Goal: Transaction & Acquisition: Book appointment/travel/reservation

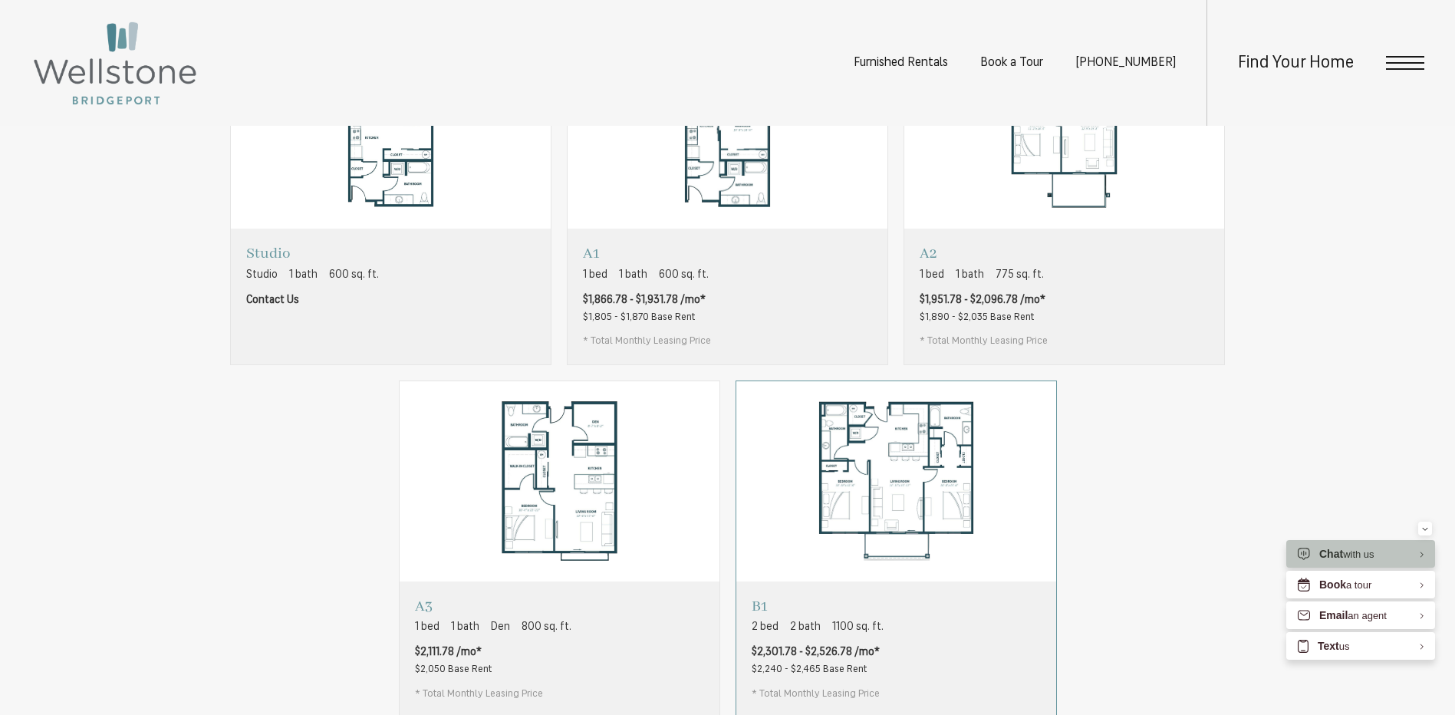
scroll to position [1134, 0]
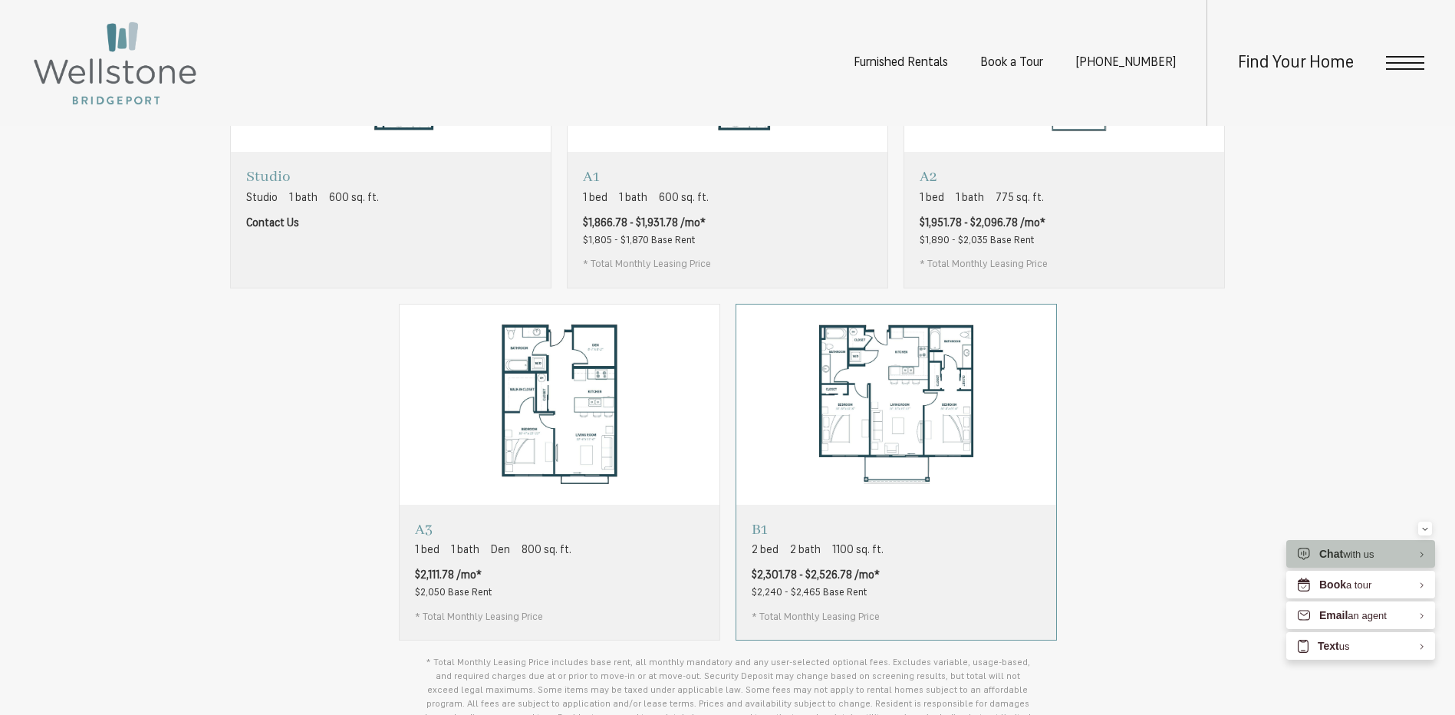
click at [871, 584] on span "$2,301.78 - $2,526.78 /mo*" at bounding box center [816, 576] width 128 height 16
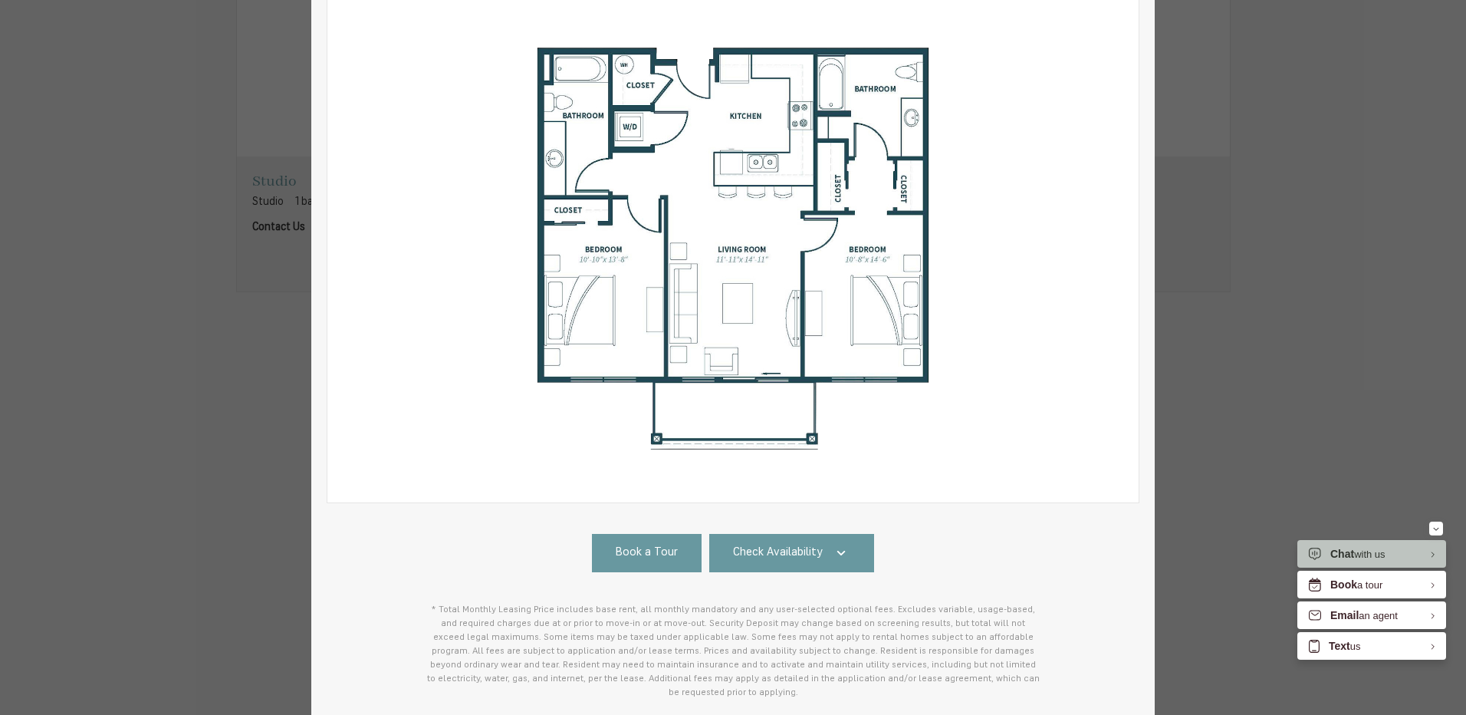
scroll to position [295, 0]
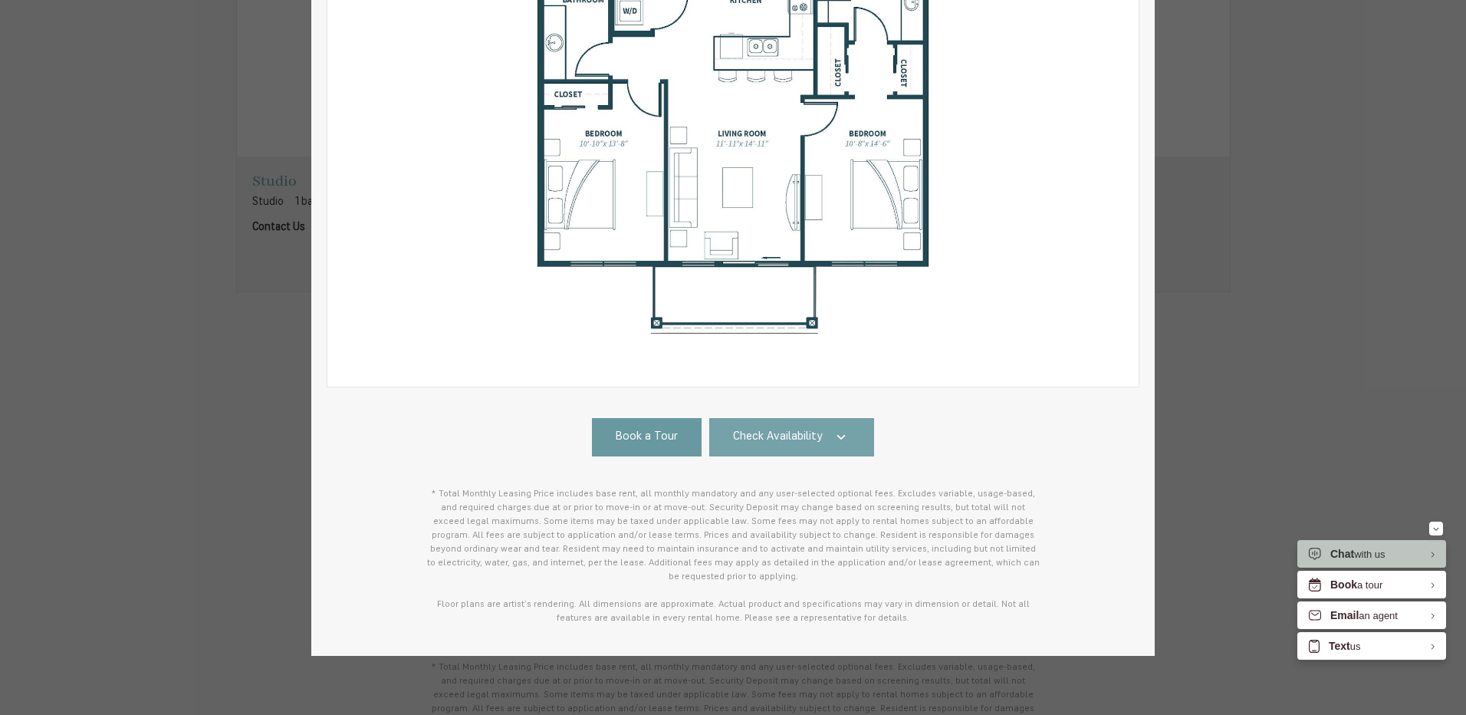
click at [756, 446] on link "Check Availability" at bounding box center [792, 437] width 166 height 38
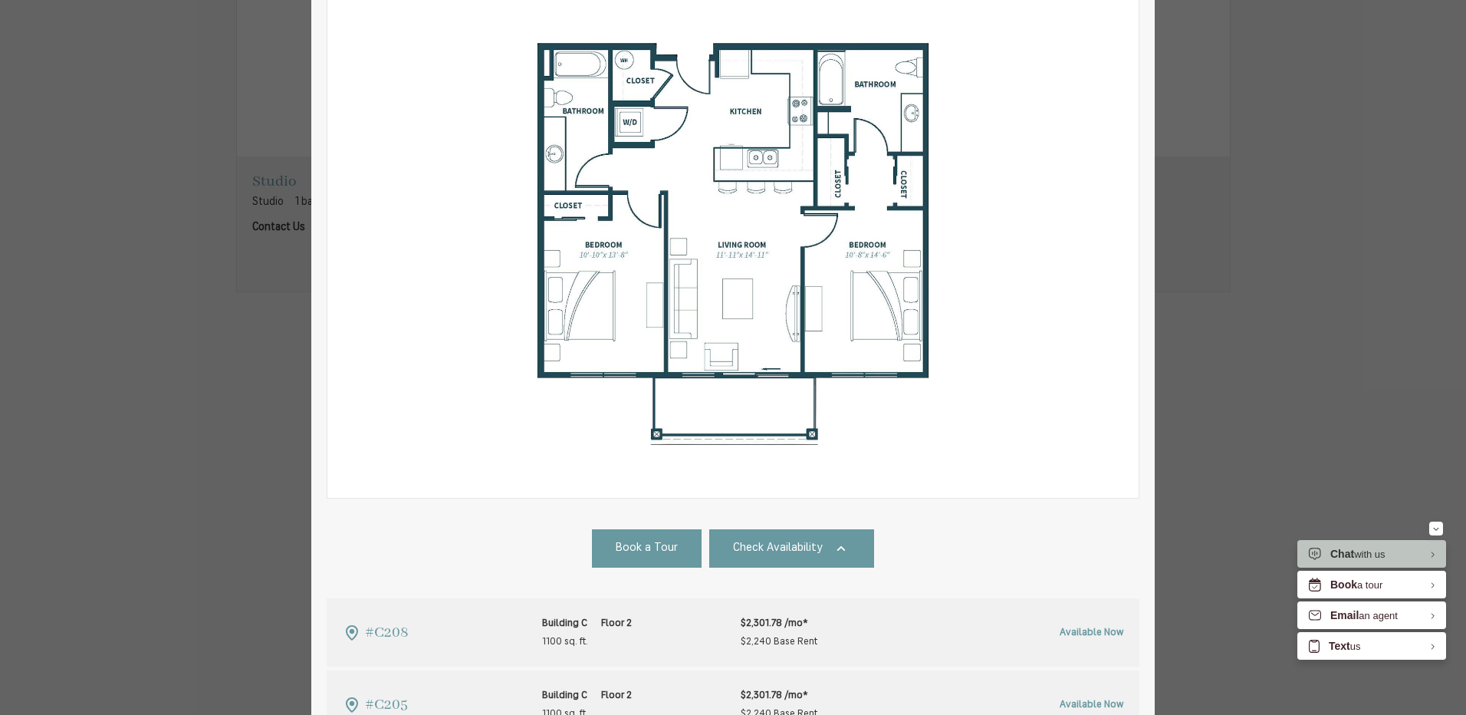
scroll to position [0, 0]
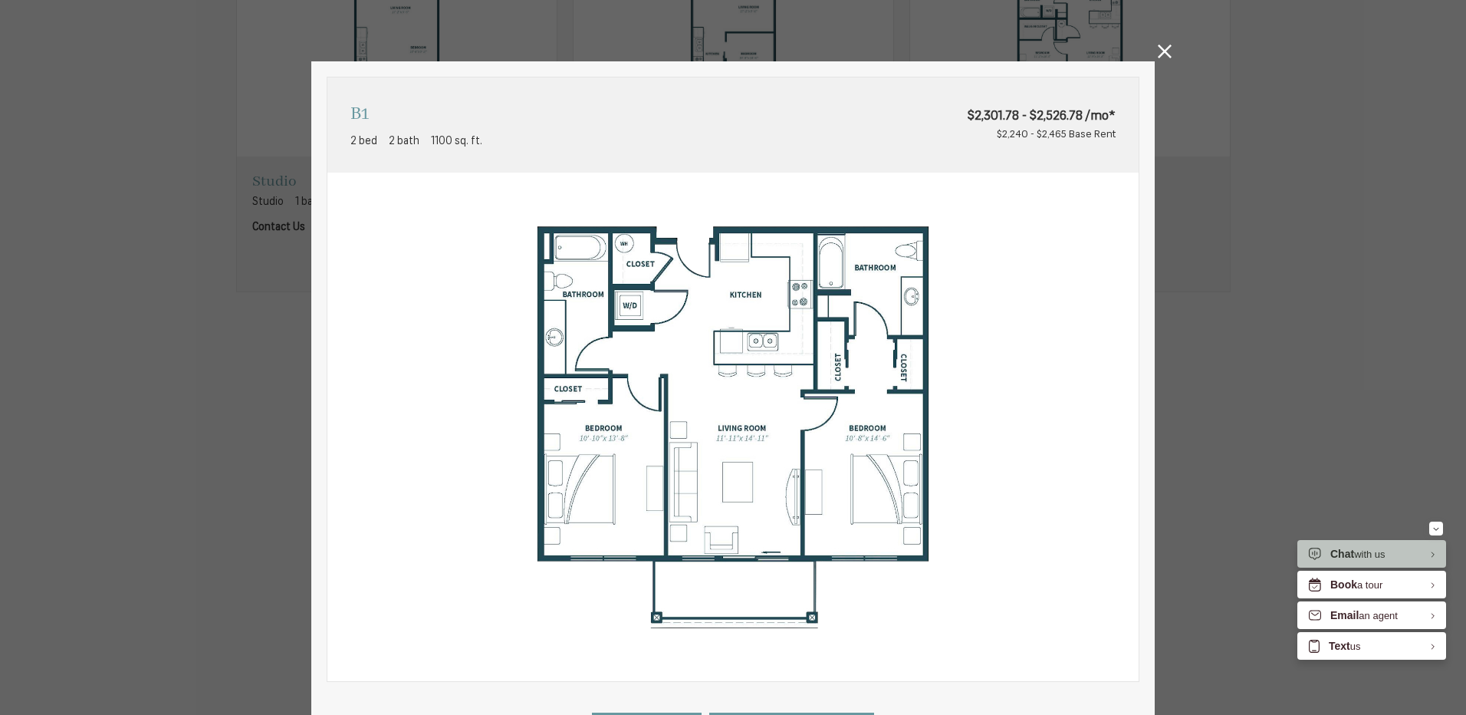
click at [1159, 52] on icon at bounding box center [1165, 51] width 14 height 14
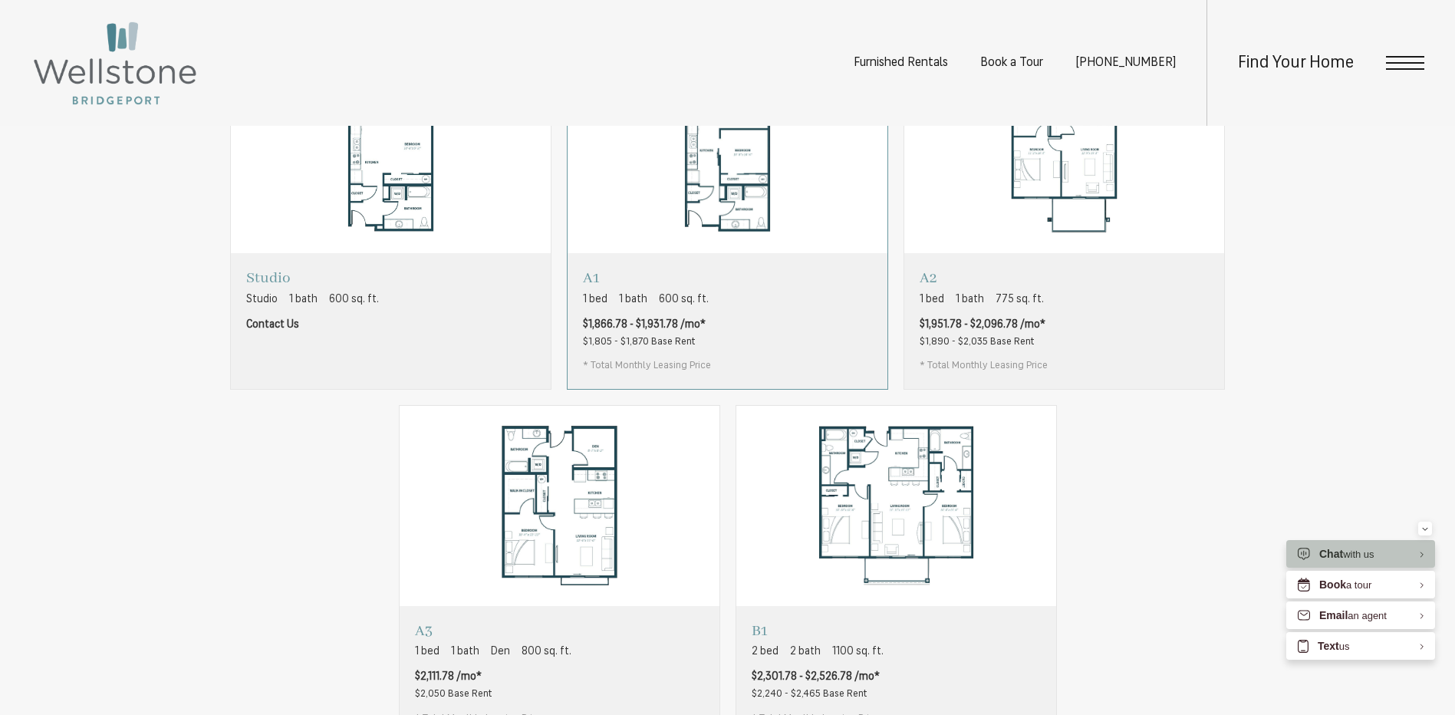
scroll to position [1057, 0]
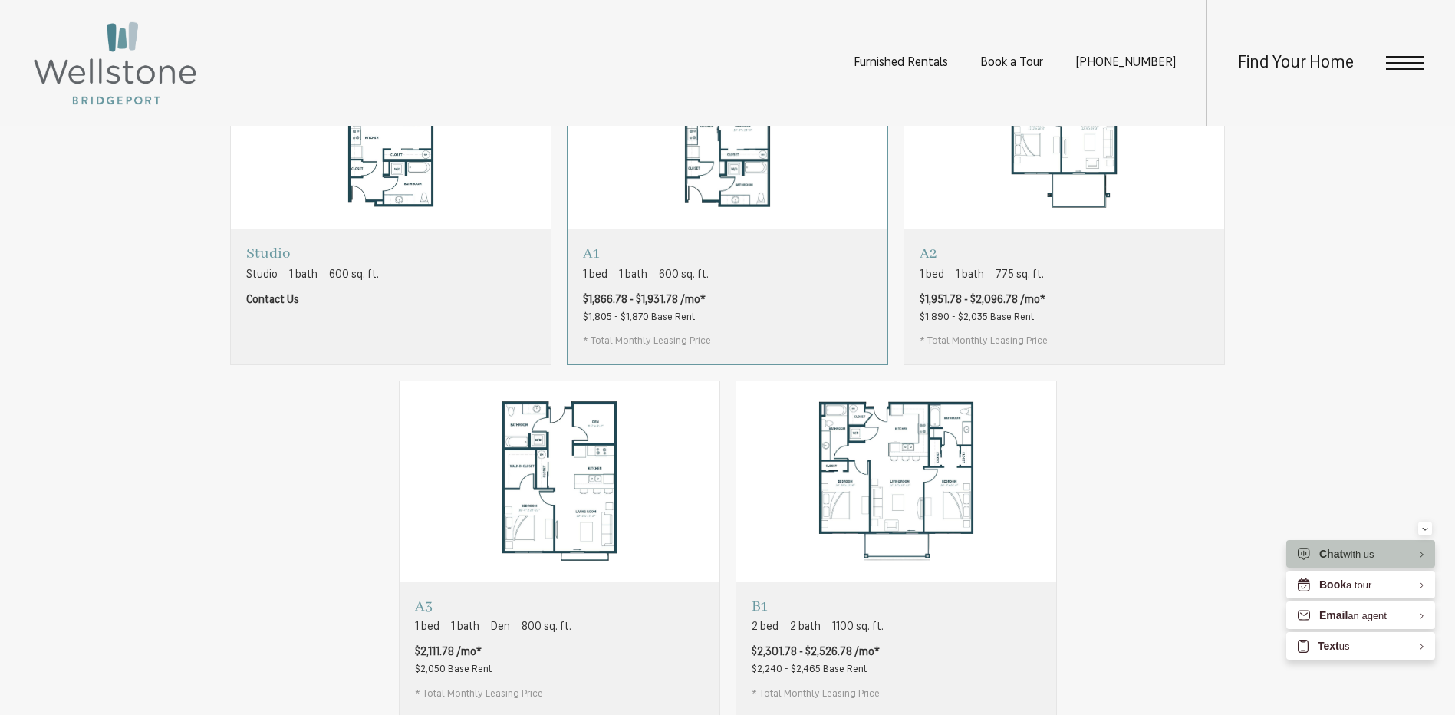
click at [757, 309] on div "A1 1 bed 1 bath 600 sq. ft. $1,866.78 - $1,931.78 /mo* $1,805 - $1,870 Base Ren…" at bounding box center [728, 296] width 320 height 135
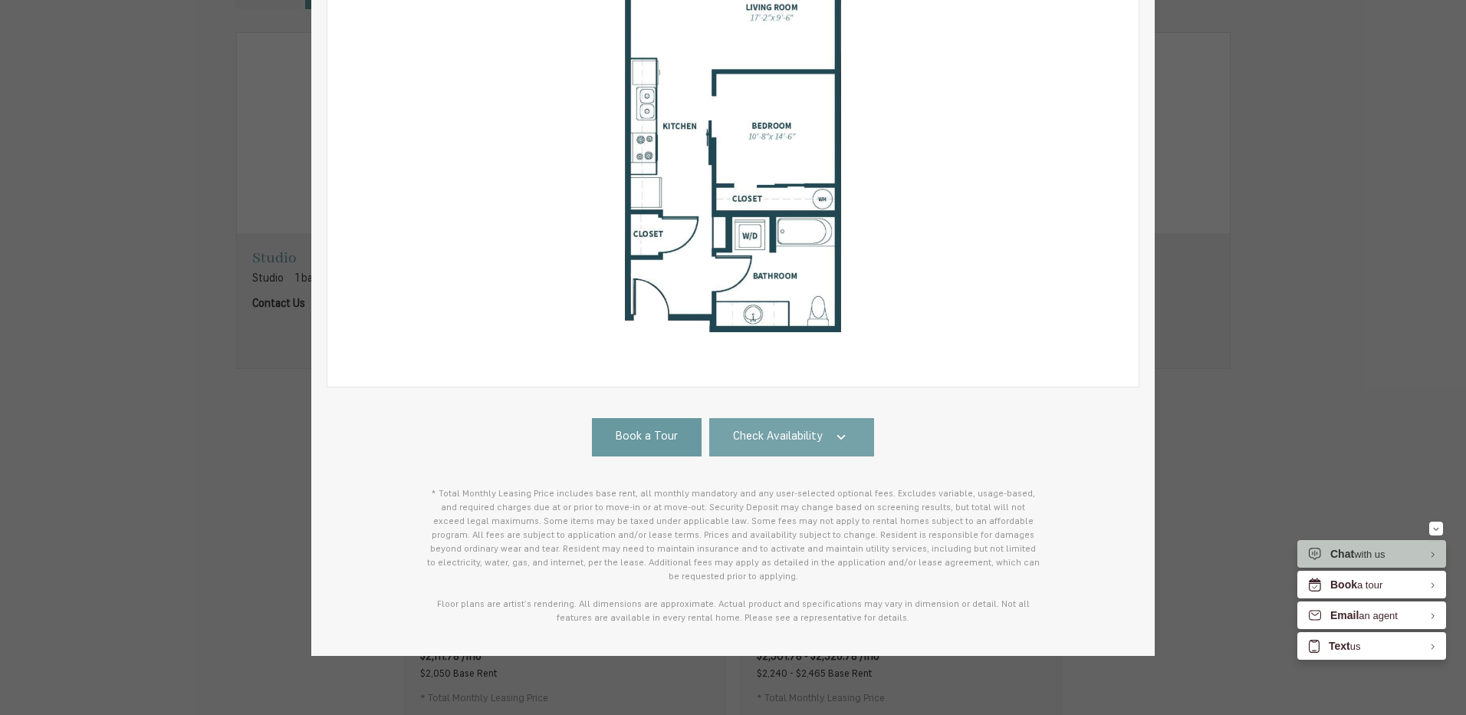
click at [840, 426] on link "Check Availability" at bounding box center [792, 437] width 166 height 38
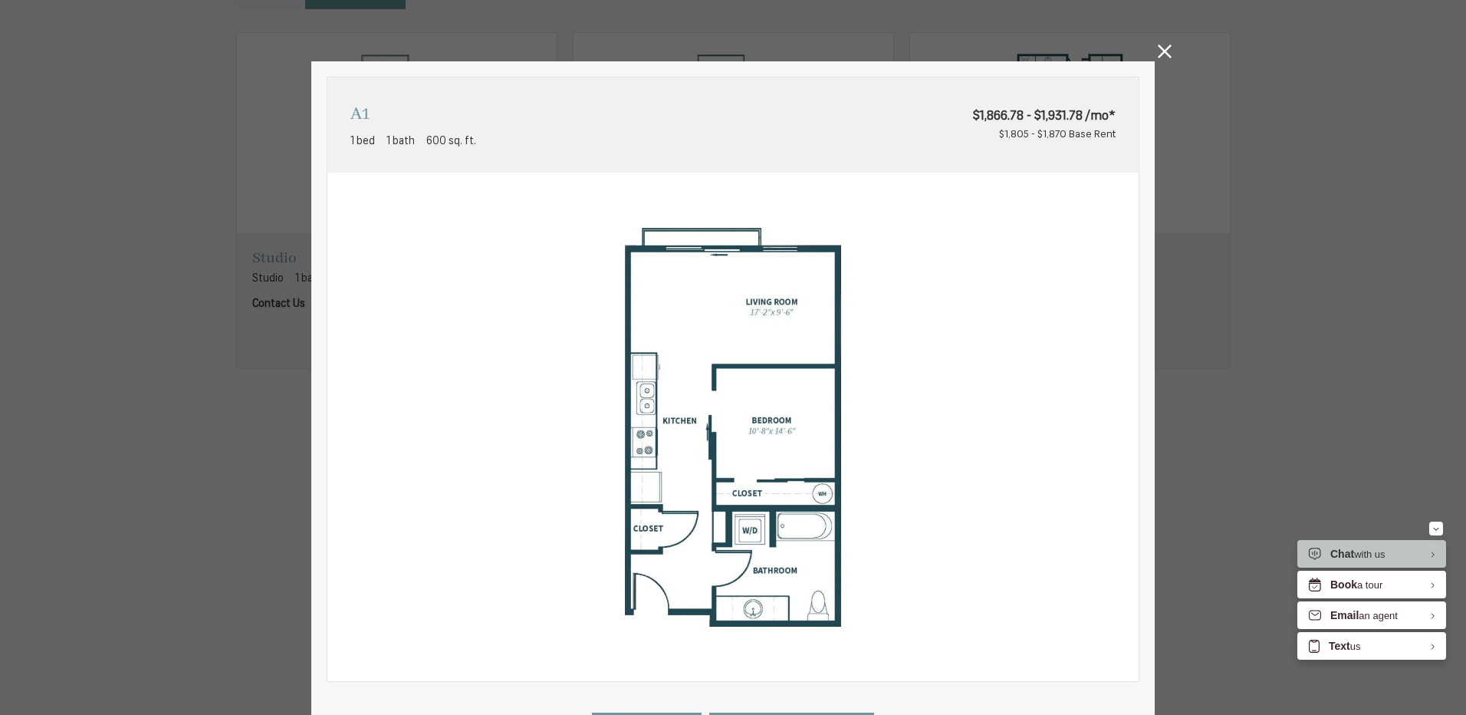
click at [1158, 52] on icon at bounding box center [1165, 51] width 14 height 14
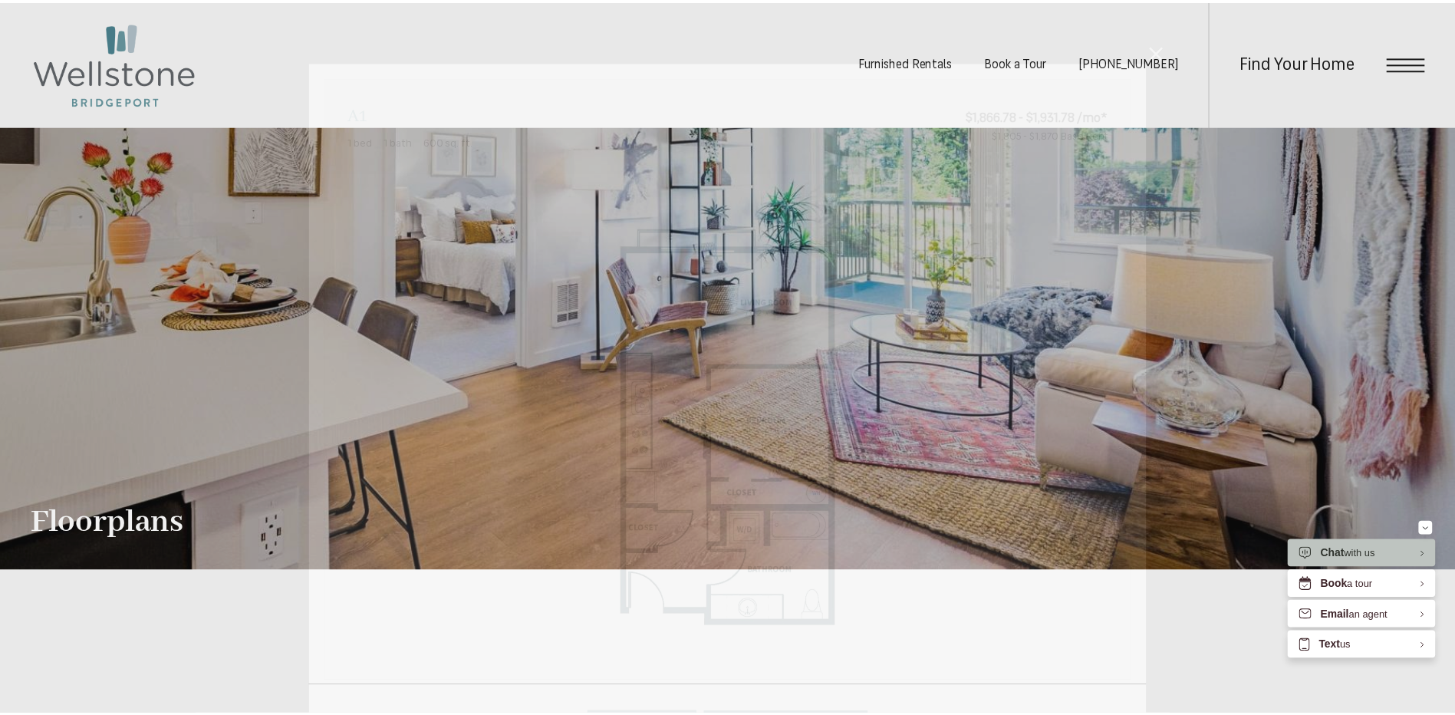
scroll to position [1057, 0]
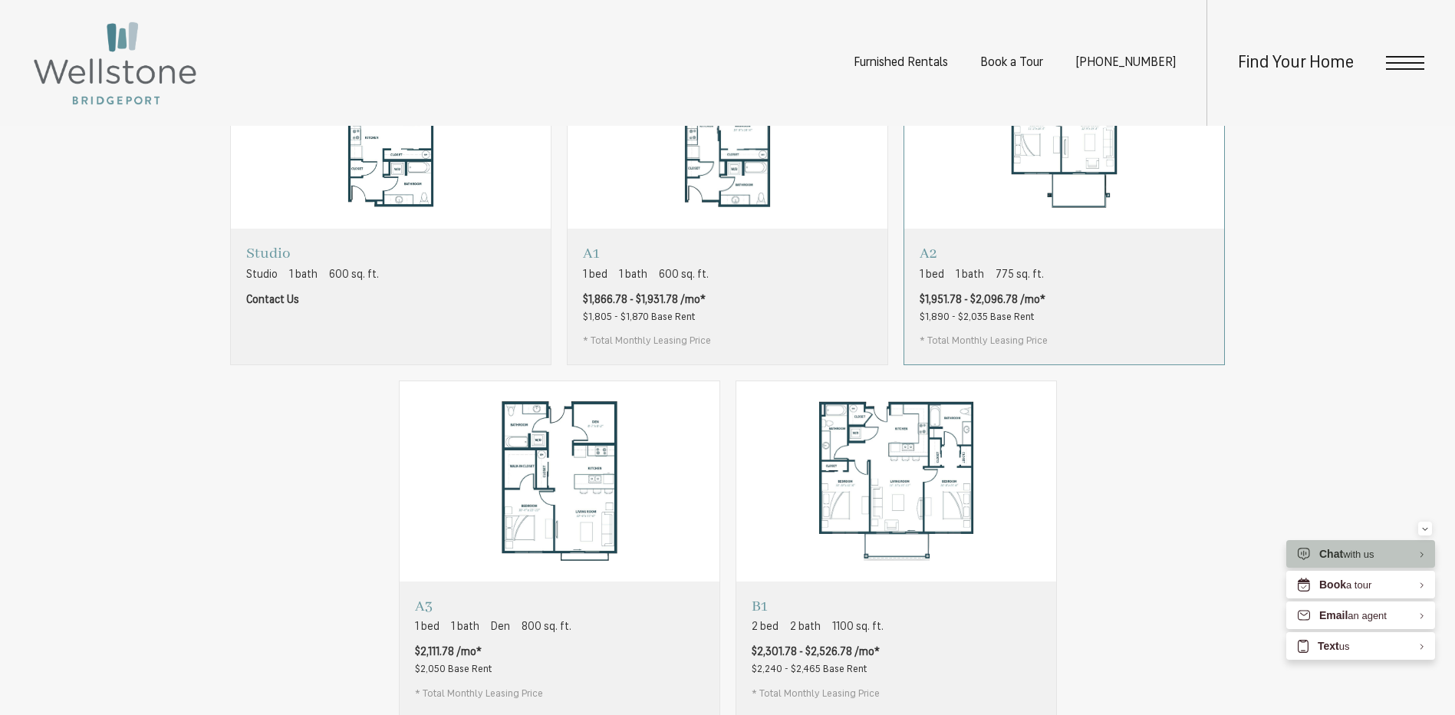
click at [1123, 344] on div "A2 1 bed 1 bath 775 sq. ft. $1,951.78 - $2,096.78 /mo* $1,890 - $2,035 Base Ren…" at bounding box center [1064, 296] width 320 height 135
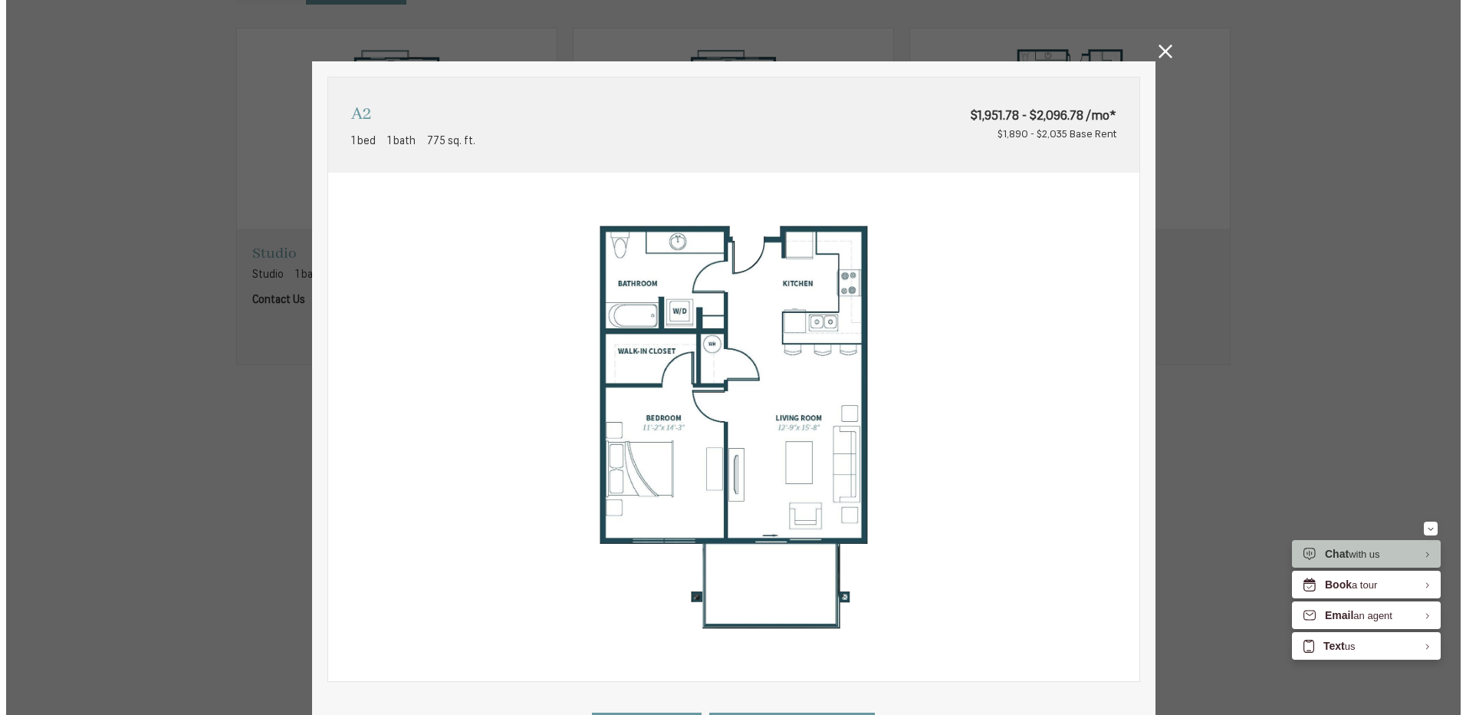
scroll to position [0, 0]
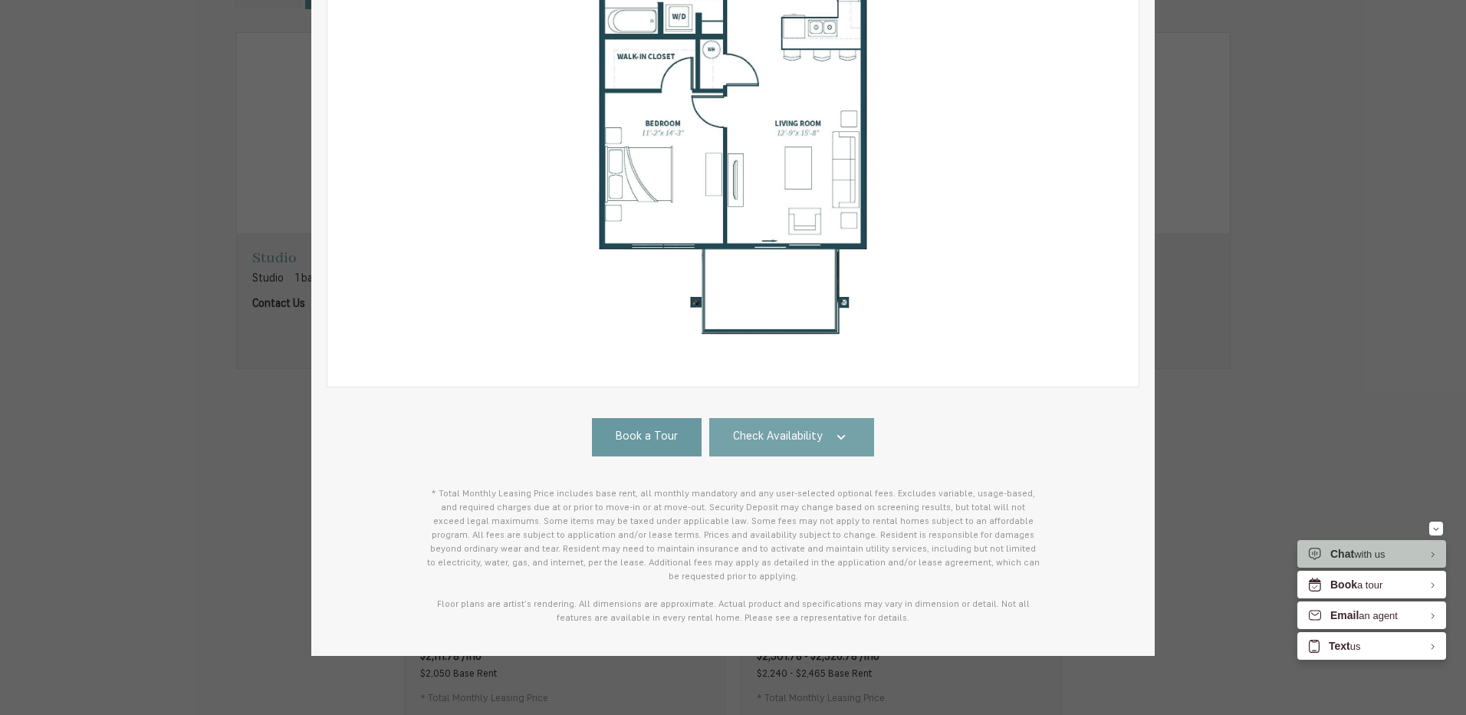
click at [803, 423] on link "Check Availability" at bounding box center [792, 437] width 166 height 38
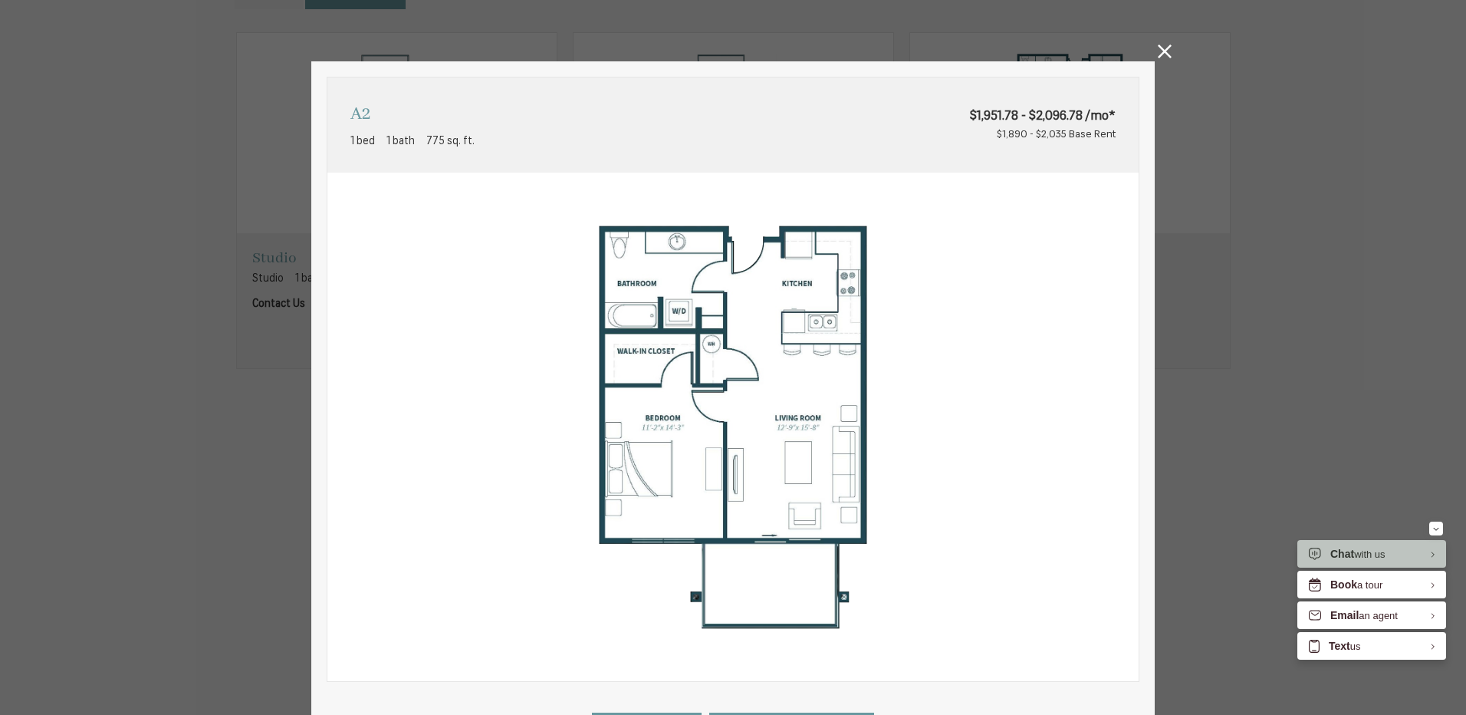
click at [1163, 51] on icon at bounding box center [1165, 51] width 14 height 14
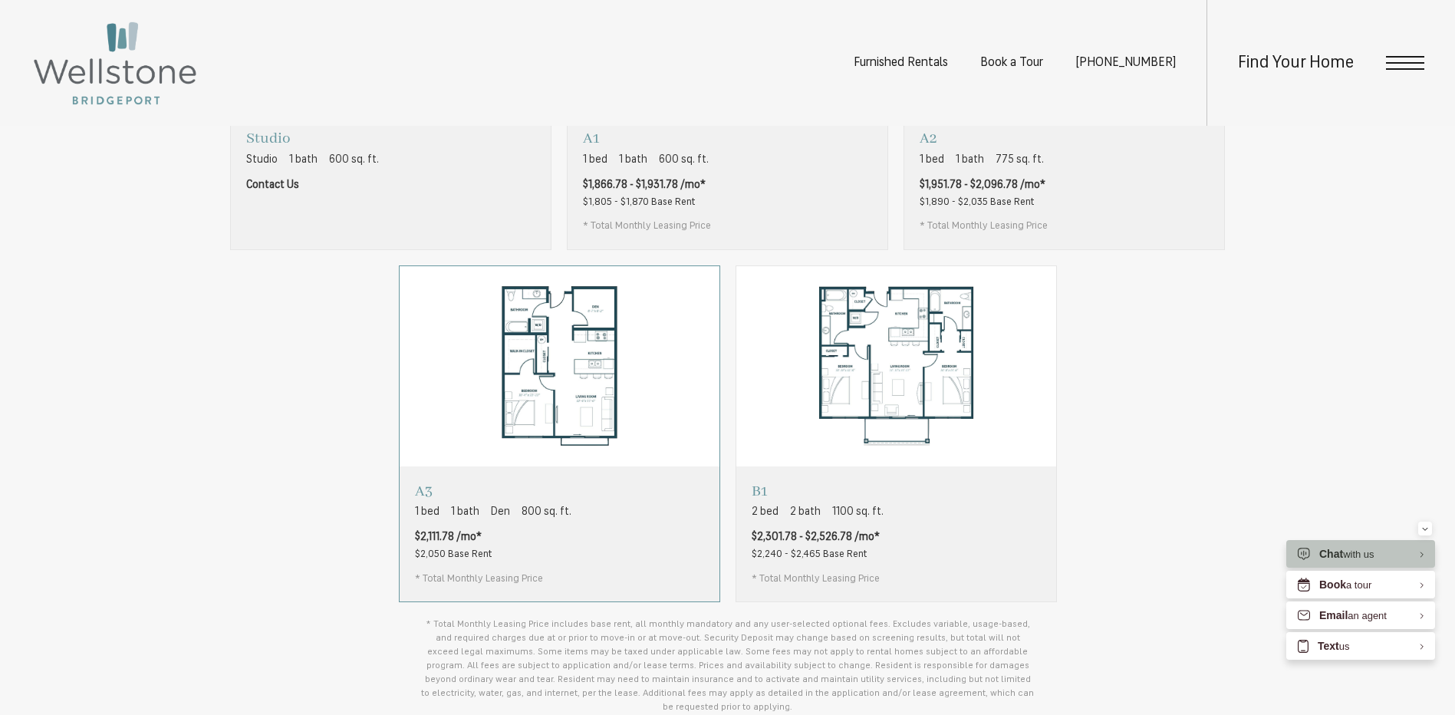
scroll to position [1287, 0]
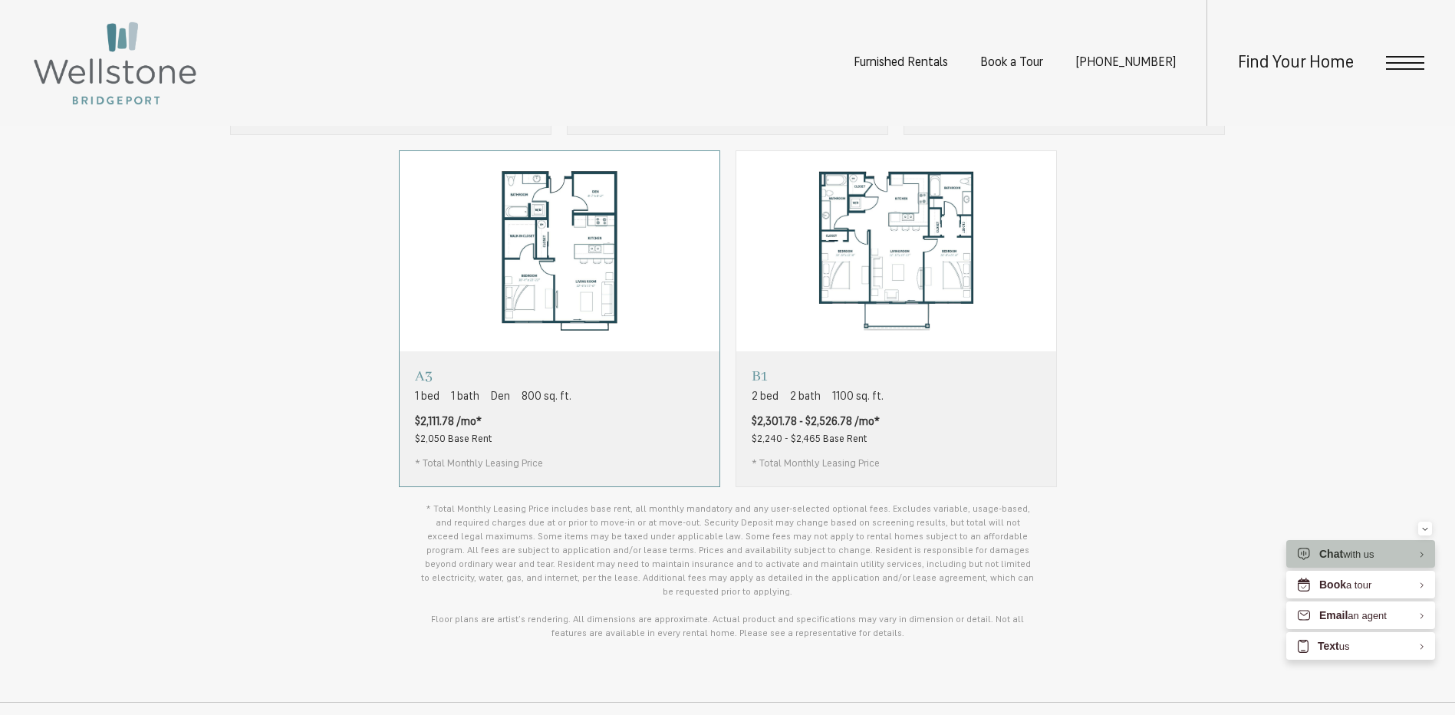
click at [669, 411] on div "A3 1 bed 1 bath Den 800 sq. ft. $2,111.78 /mo* $2,050 Base Rent * Total Monthly…" at bounding box center [560, 418] width 320 height 135
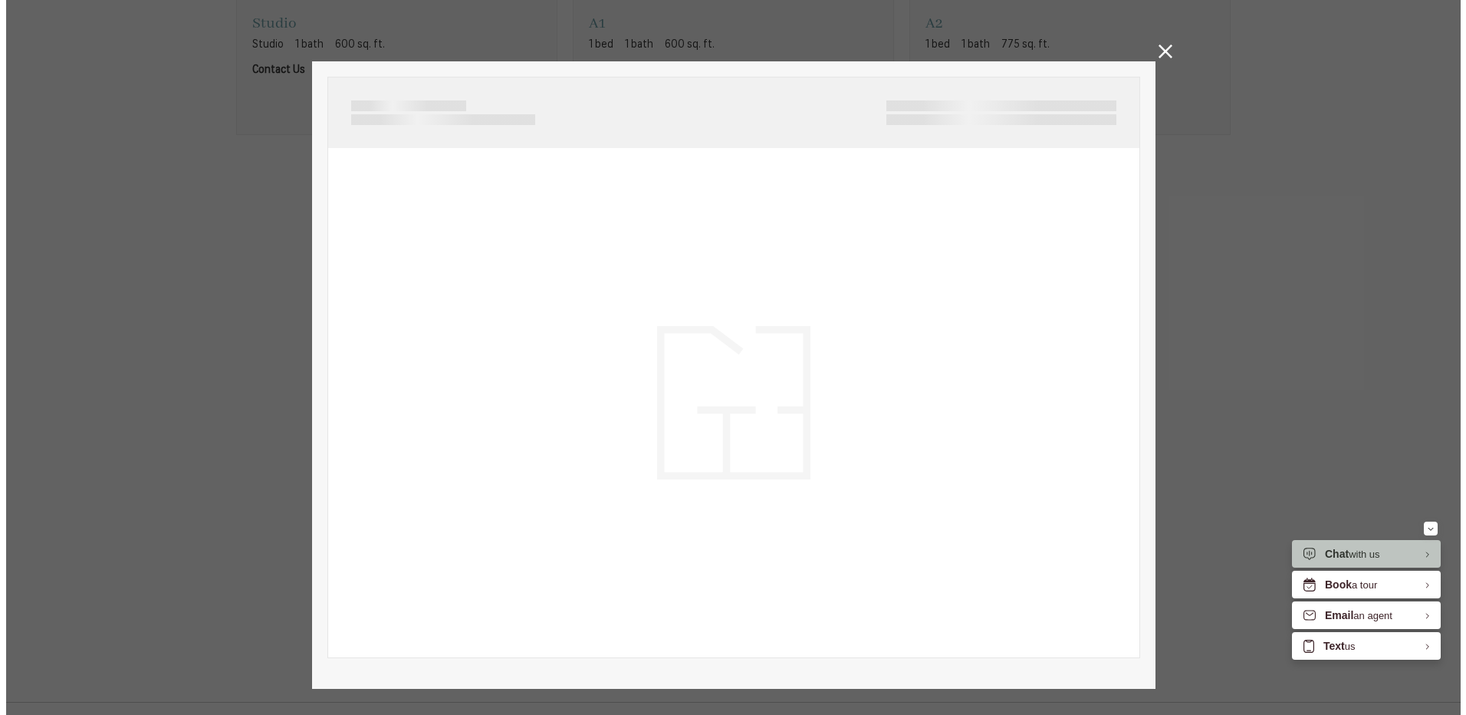
scroll to position [0, 0]
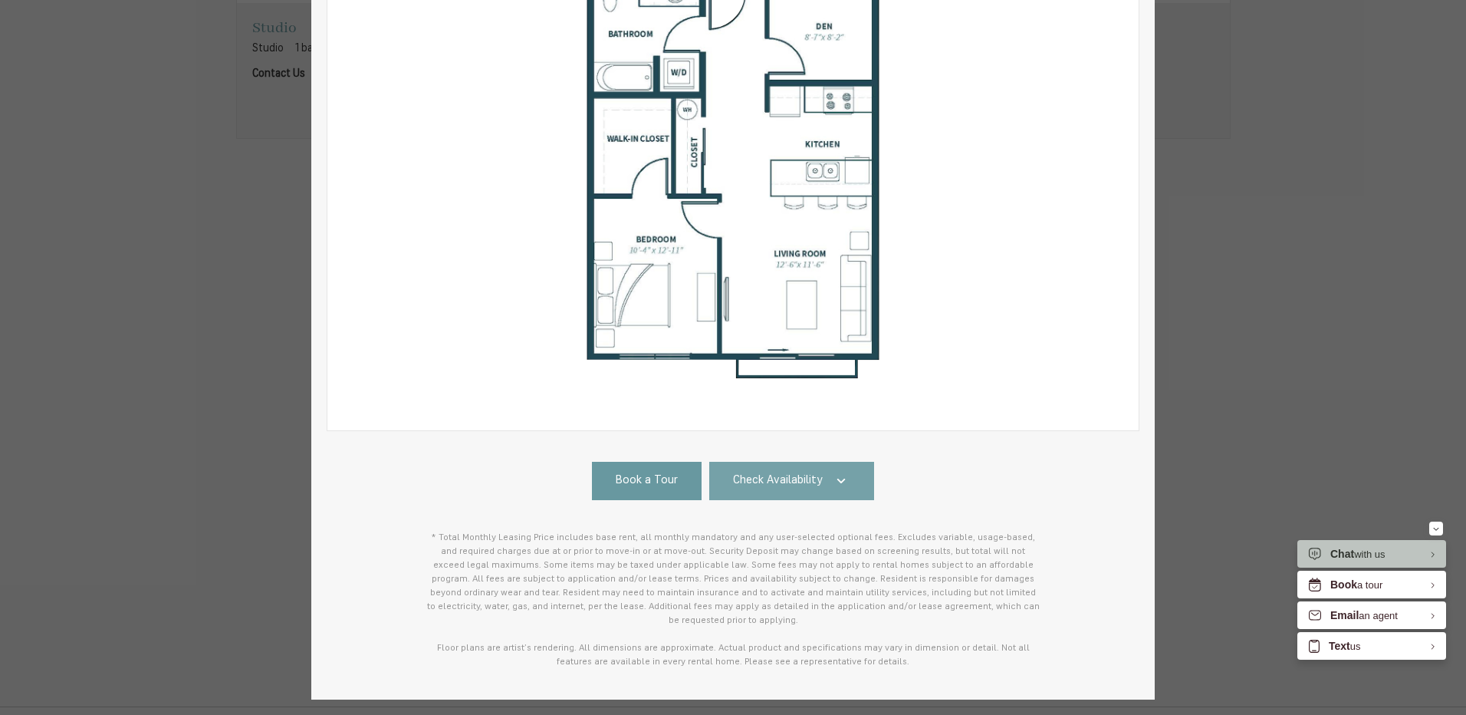
click at [808, 477] on span "Check Availability" at bounding box center [778, 481] width 90 height 18
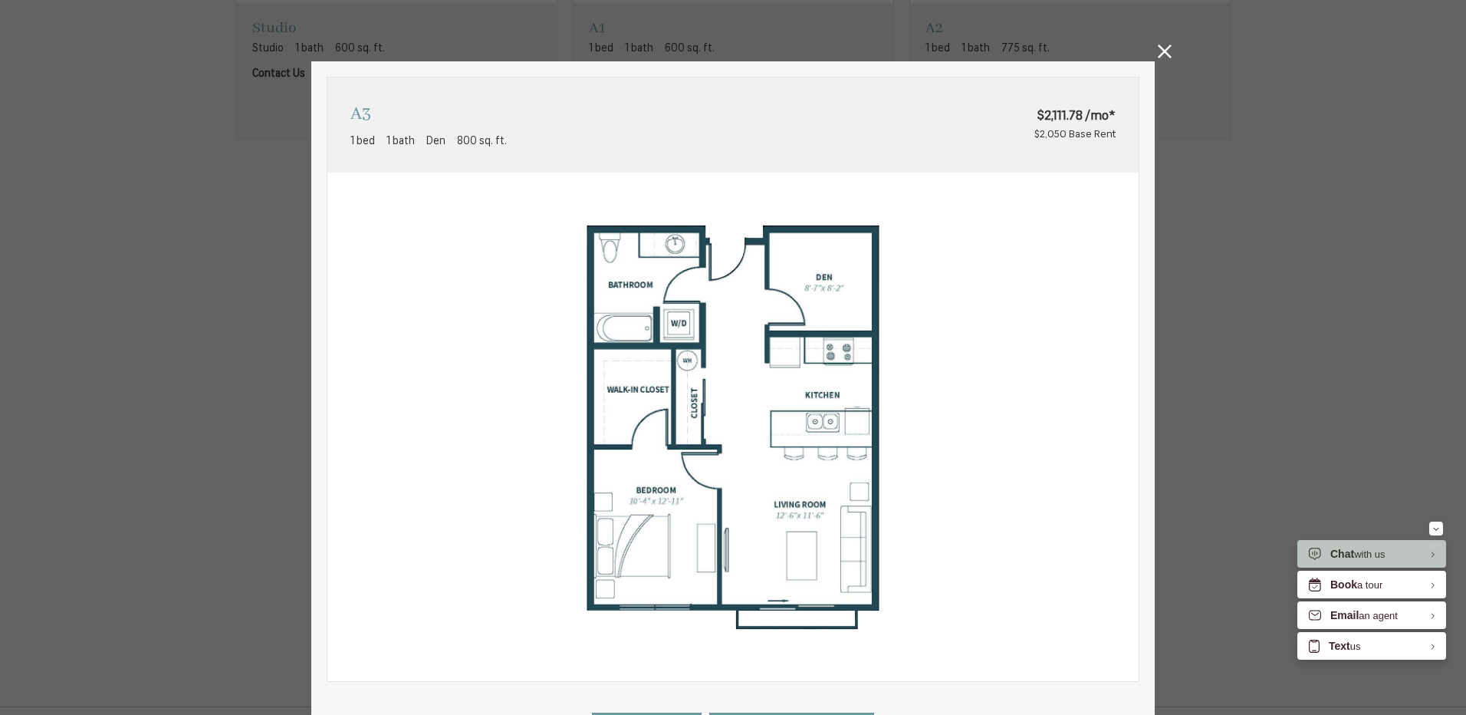
click at [1165, 51] on icon at bounding box center [1165, 51] width 14 height 14
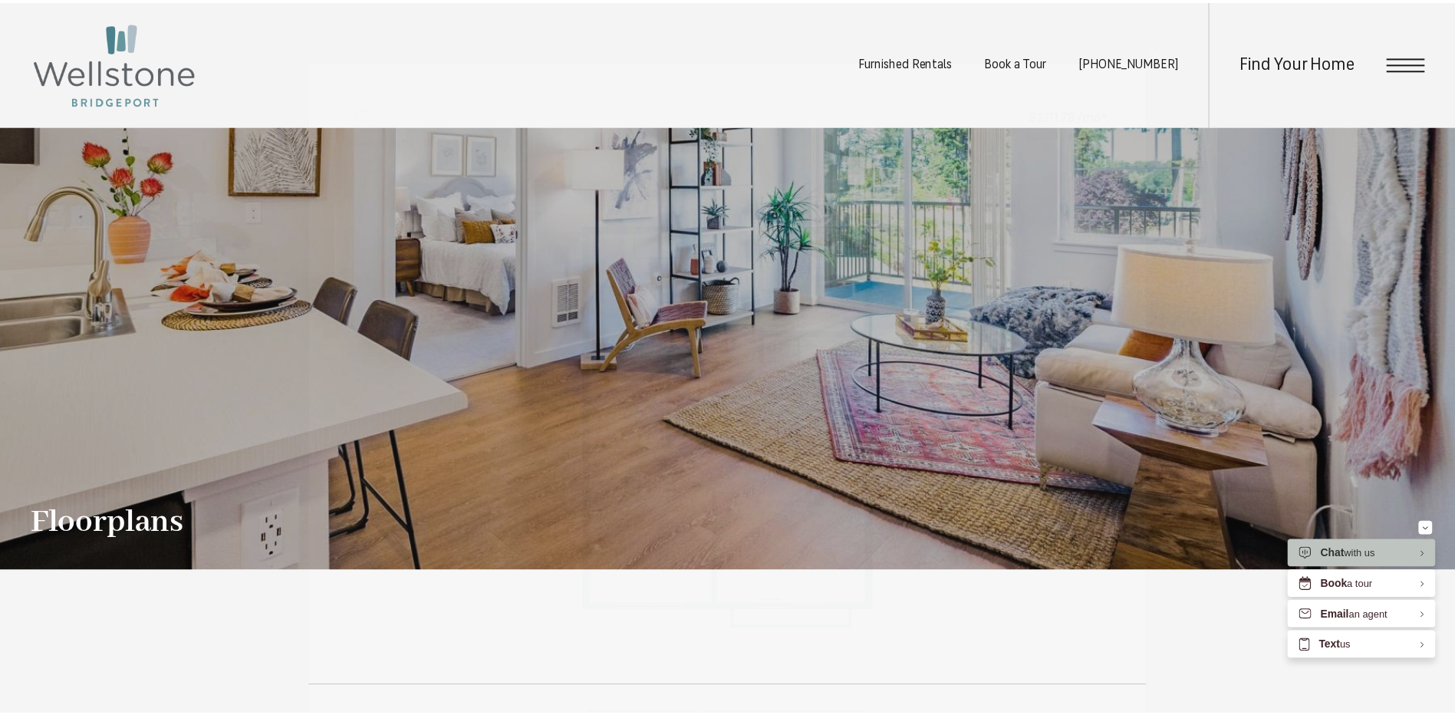
scroll to position [1287, 0]
